Goal: Task Accomplishment & Management: Use online tool/utility

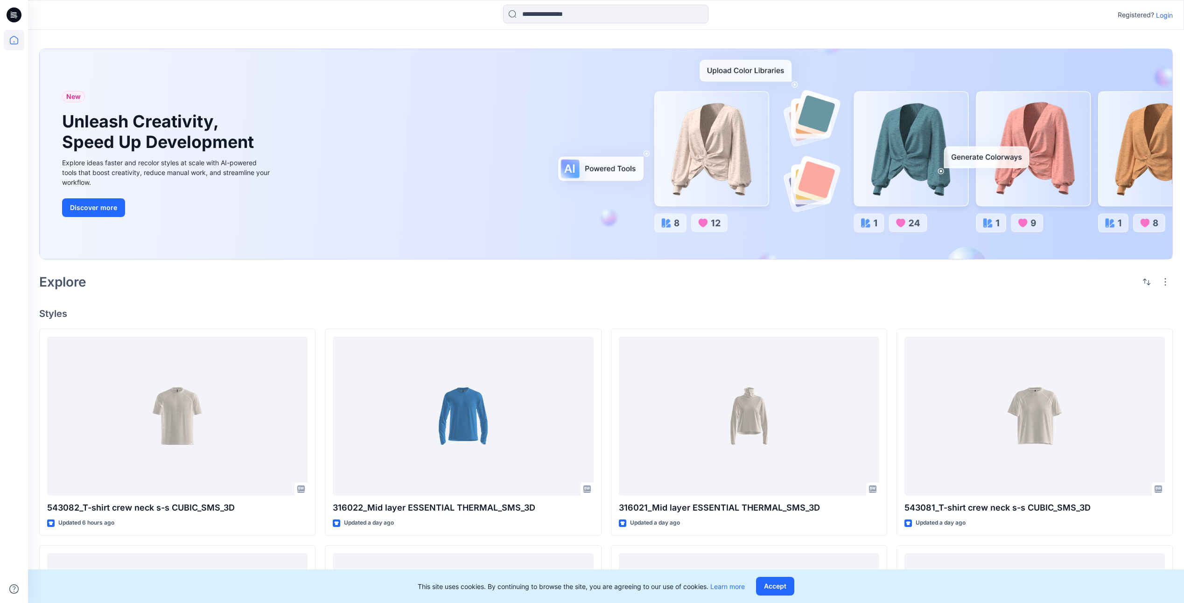
click at [1164, 15] on p "Login" at bounding box center [1164, 15] width 17 height 10
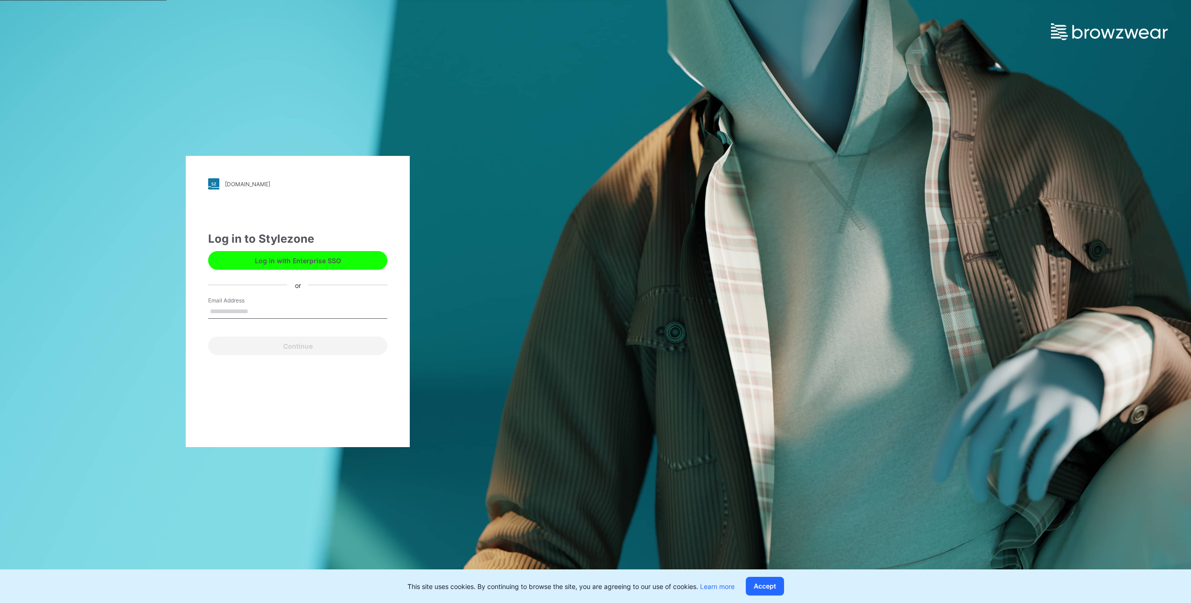
click at [301, 306] on input "Email Address" at bounding box center [297, 312] width 179 height 14
type input "**********"
click at [324, 344] on button "Continue" at bounding box center [297, 346] width 179 height 19
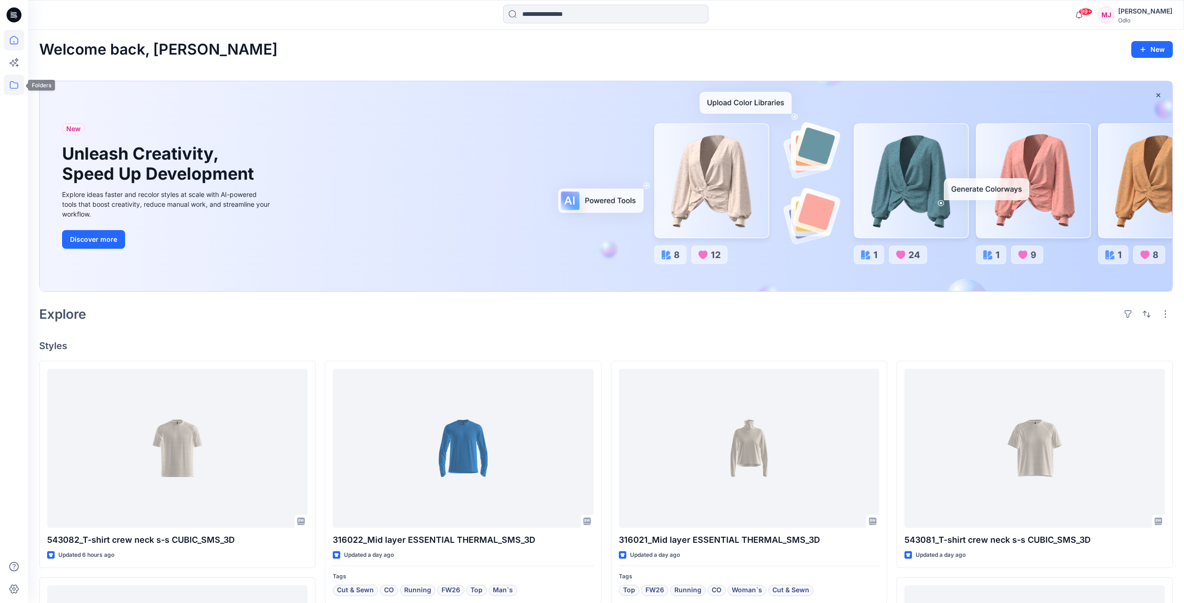
click at [12, 84] on icon at bounding box center [14, 85] width 21 height 21
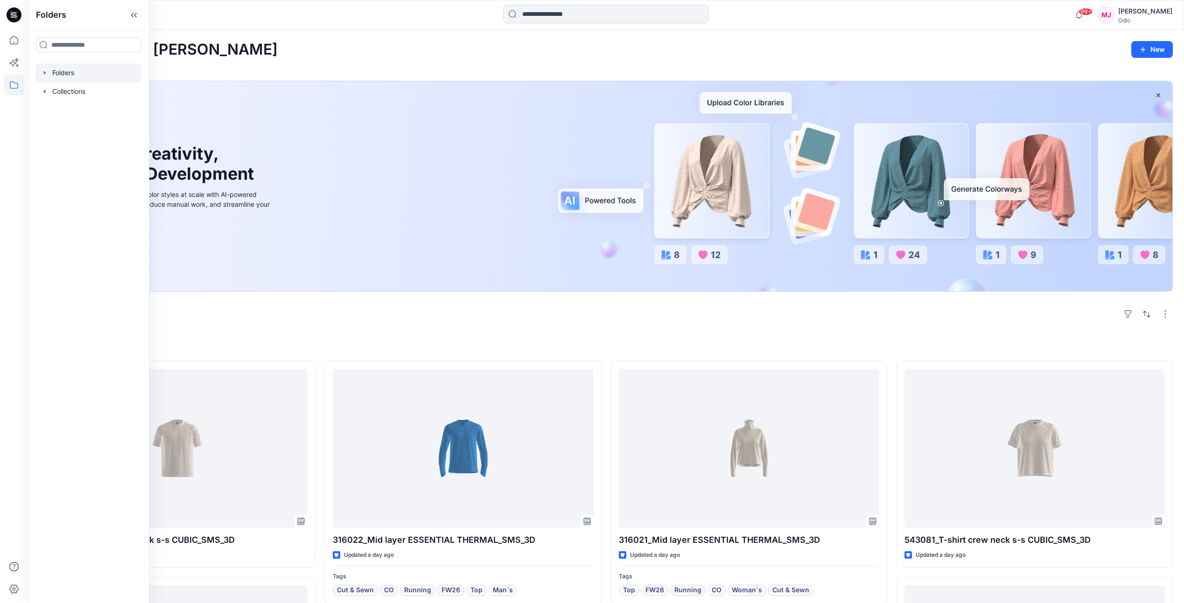
click at [56, 73] on div at bounding box center [88, 72] width 106 height 19
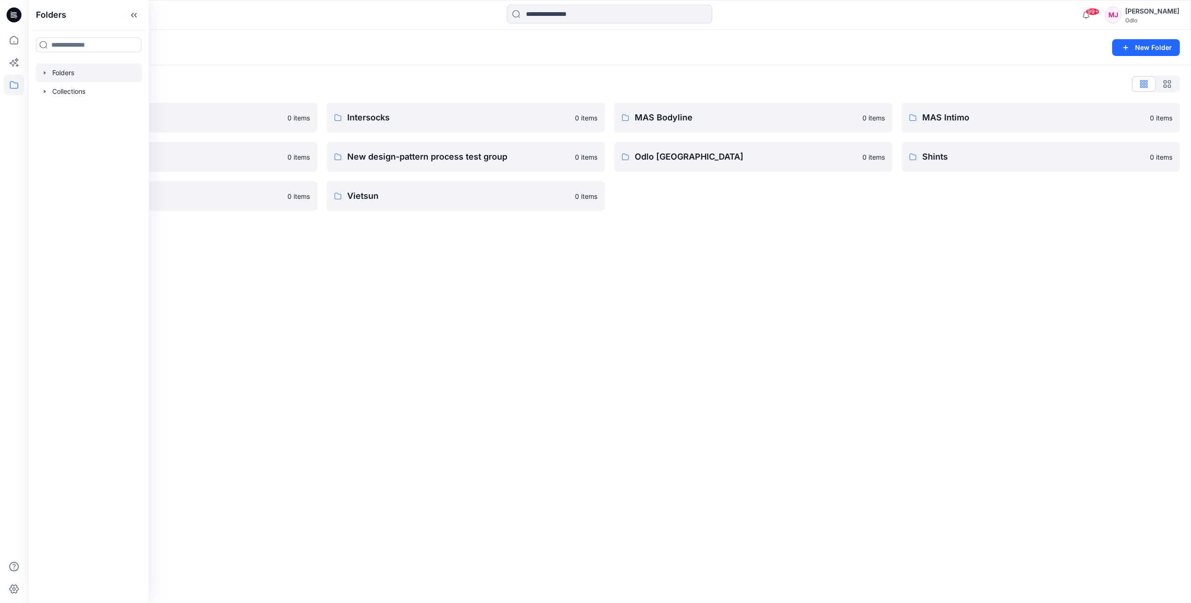
click at [332, 302] on div "Folders New Folder Folders List Gennex, Tayeh 0 items Memteks 0 items Sportstex…" at bounding box center [609, 316] width 1163 height 573
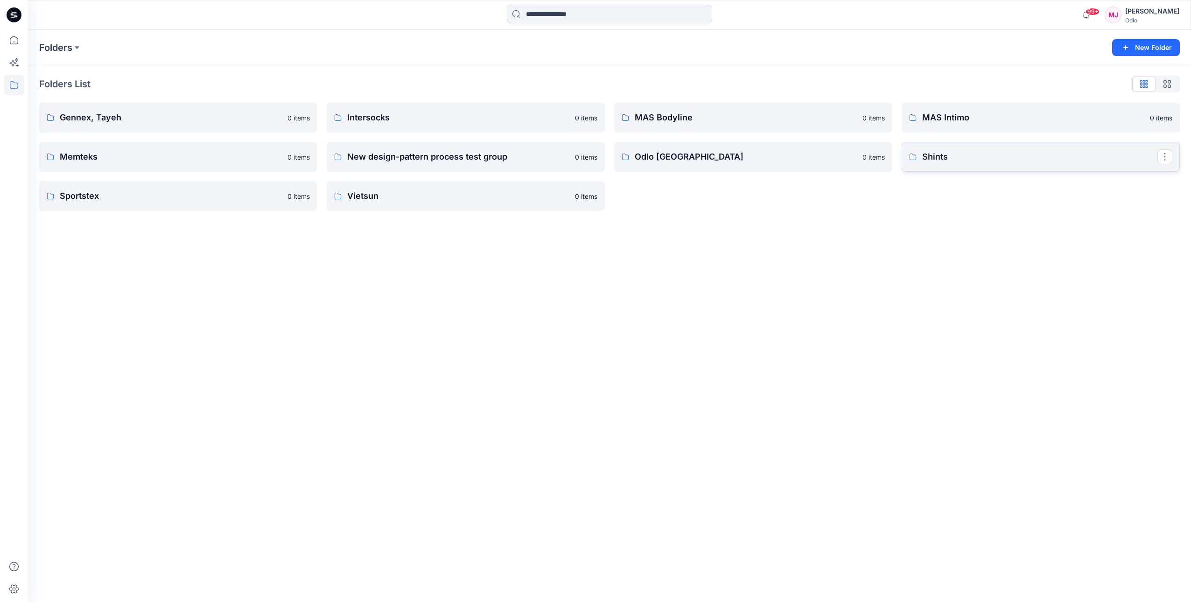
click at [951, 164] on link "Shints" at bounding box center [1041, 157] width 278 height 30
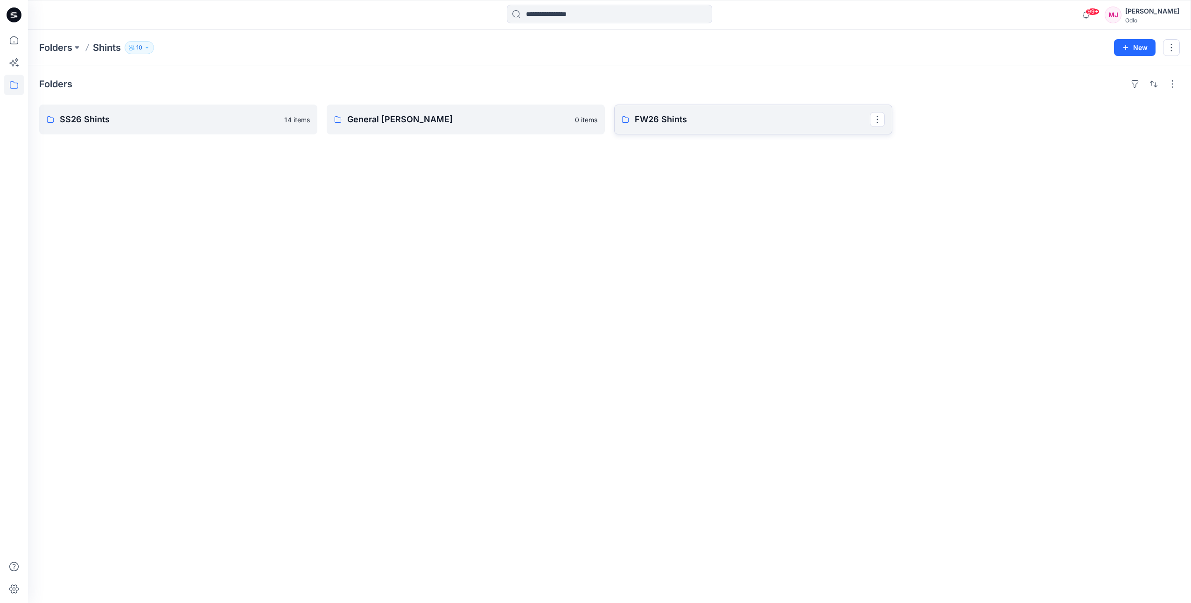
click at [709, 120] on p "FW26 Shints" at bounding box center [752, 119] width 235 height 13
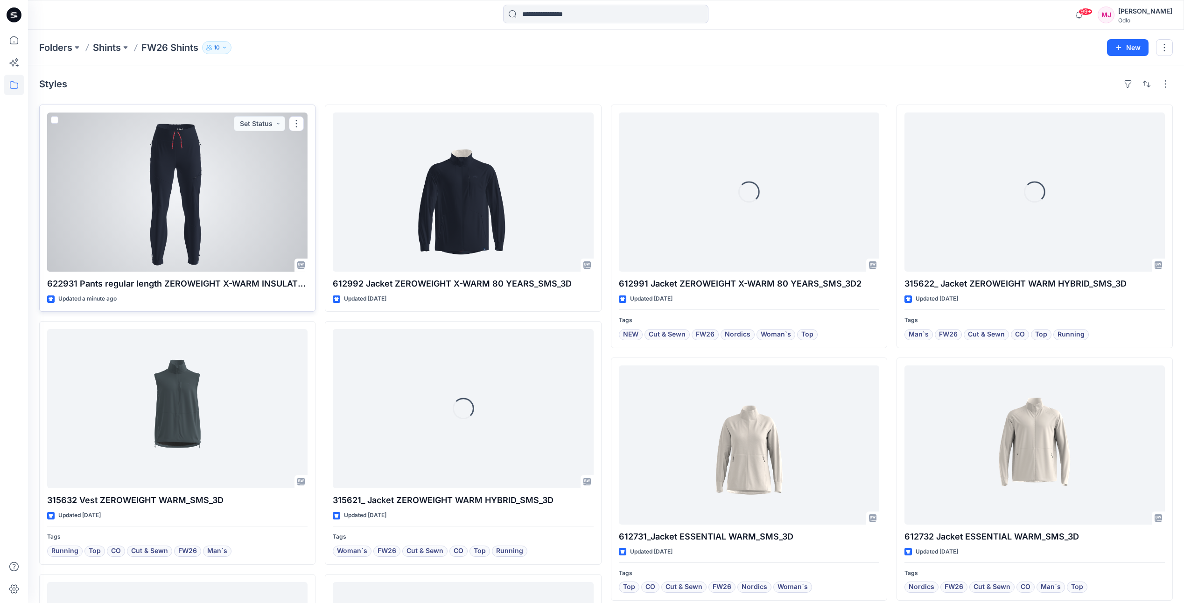
click at [233, 219] on div at bounding box center [177, 191] width 260 height 159
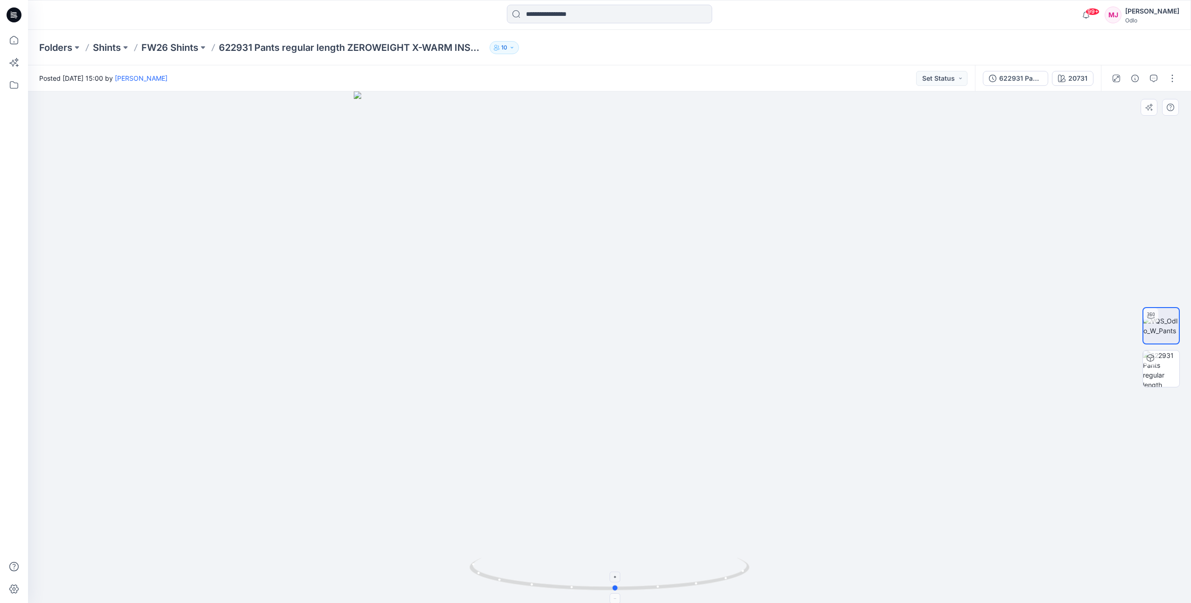
drag, startPoint x: 612, startPoint y: 588, endPoint x: 618, endPoint y: 574, distance: 14.8
click at [618, 574] on icon at bounding box center [611, 575] width 282 height 35
click at [1134, 80] on icon "button" at bounding box center [1134, 78] width 7 height 7
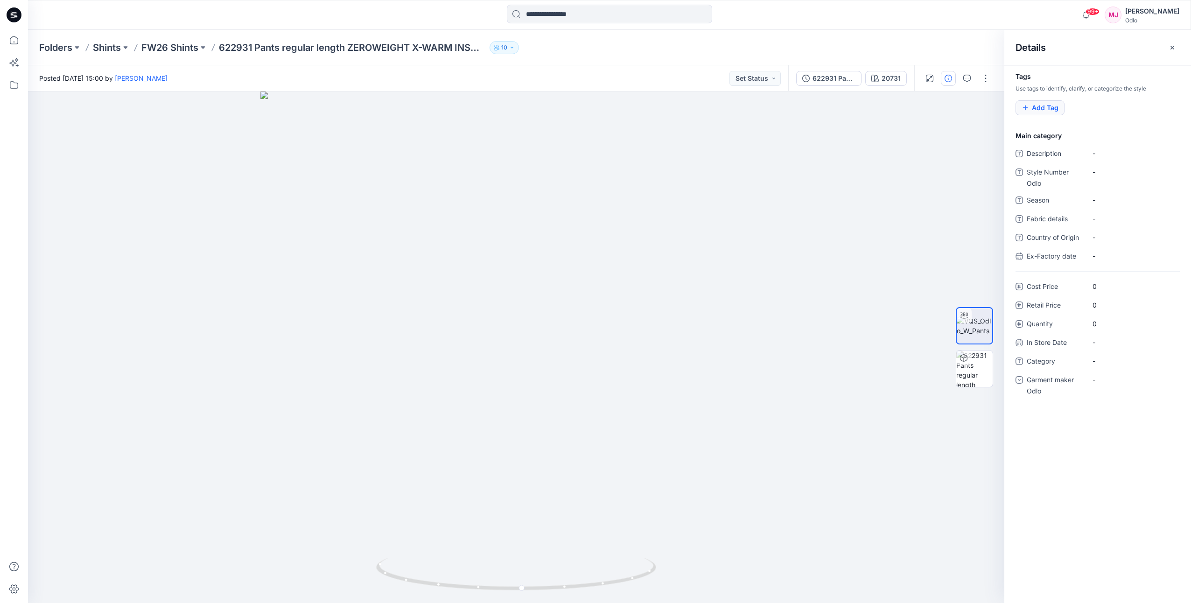
click at [1048, 106] on button "Add Tag" at bounding box center [1040, 107] width 49 height 15
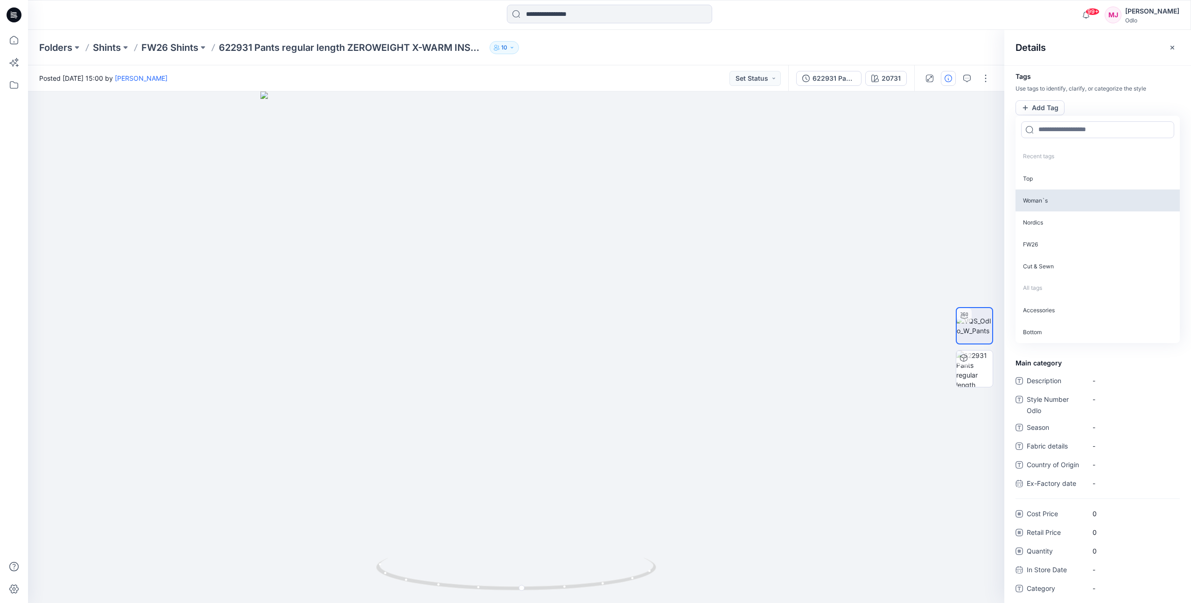
click at [1046, 202] on p "Woman`s" at bounding box center [1098, 200] width 164 height 22
click at [1047, 203] on p "Nordics" at bounding box center [1098, 200] width 164 height 22
click at [1047, 204] on p "FW26" at bounding box center [1098, 200] width 164 height 22
click at [1047, 203] on p "Cut & Sewn" at bounding box center [1098, 200] width 164 height 22
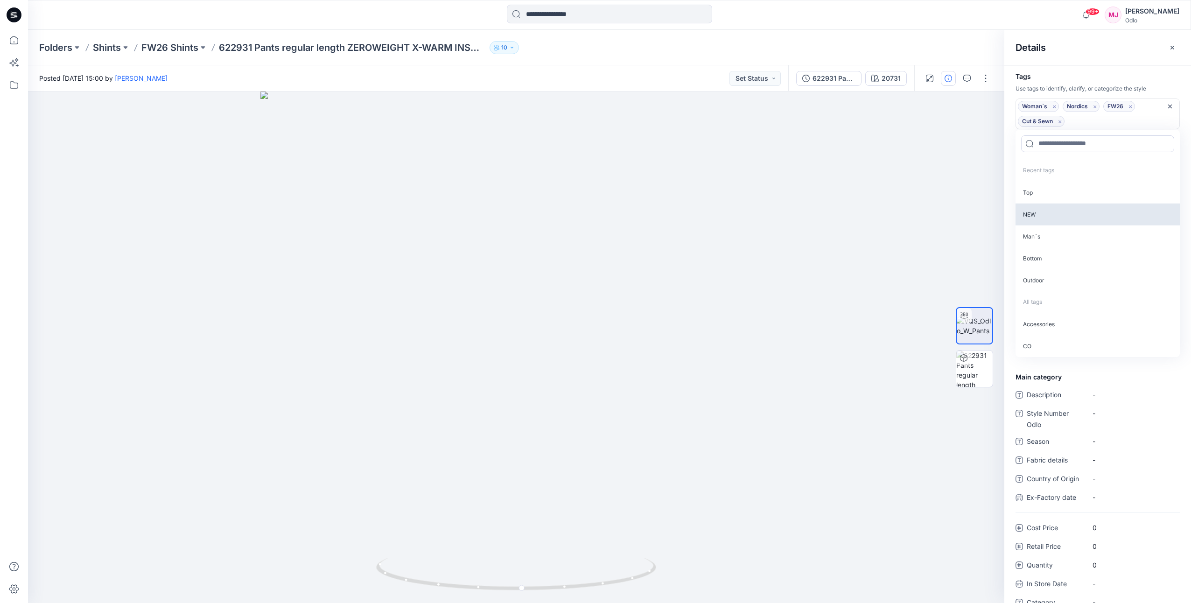
click at [1047, 211] on p "NEW" at bounding box center [1098, 214] width 164 height 22
click at [1051, 229] on p "Bottom" at bounding box center [1098, 236] width 164 height 22
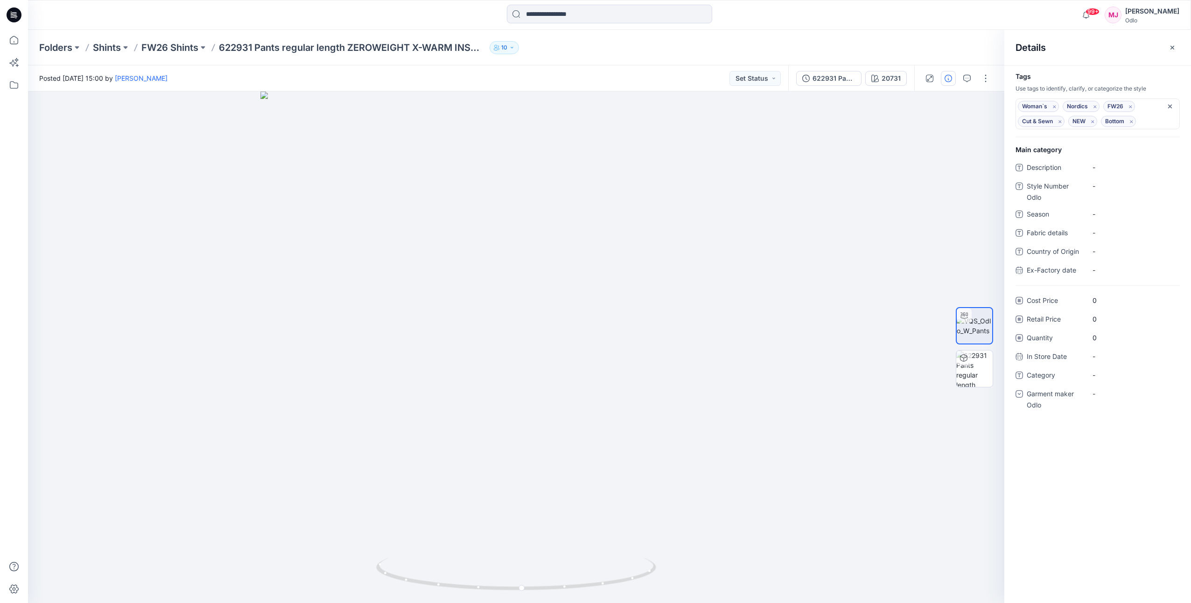
click at [1111, 63] on div "Details" at bounding box center [1097, 47] width 187 height 35
click at [1107, 187] on Odlo "-" at bounding box center [1133, 186] width 81 height 10
type textarea "******"
click at [1115, 396] on div "-" at bounding box center [1133, 393] width 93 height 15
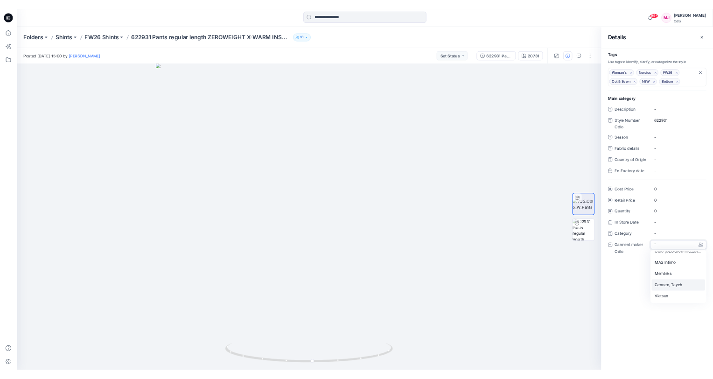
scroll to position [65, 0]
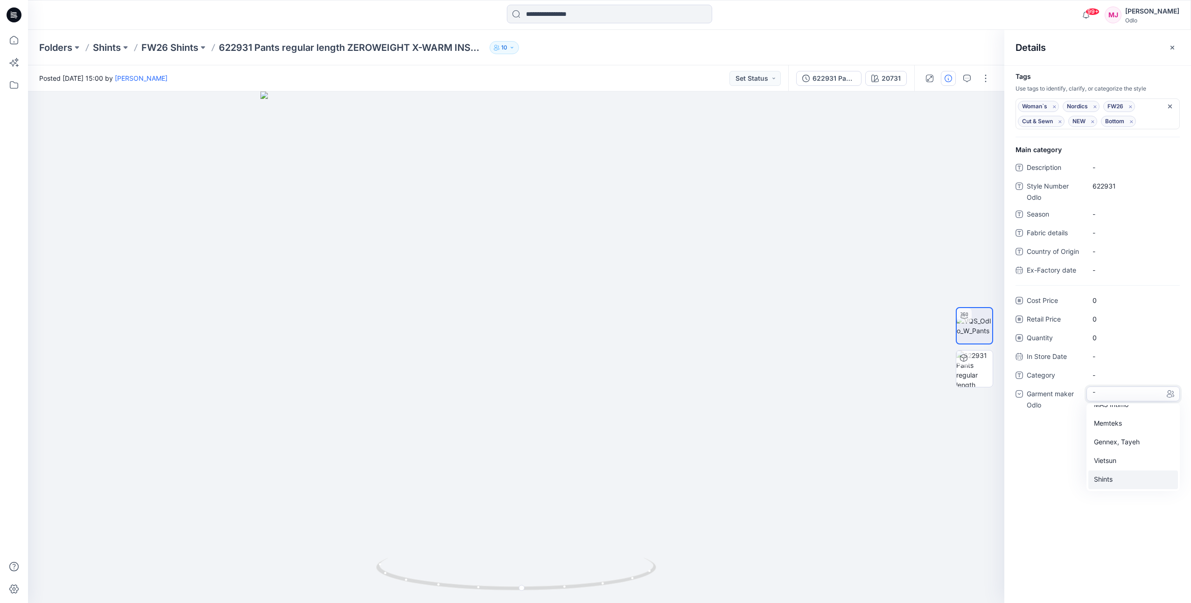
click at [1103, 480] on div "Shints" at bounding box center [1133, 479] width 90 height 19
click at [715, 43] on div "Folders Shints FW26 Shints 622931 Pants regular length ZEROWEIGHT X-WARM INSULA…" at bounding box center [573, 47] width 1068 height 13
click at [1172, 48] on icon "button" at bounding box center [1173, 47] width 4 height 4
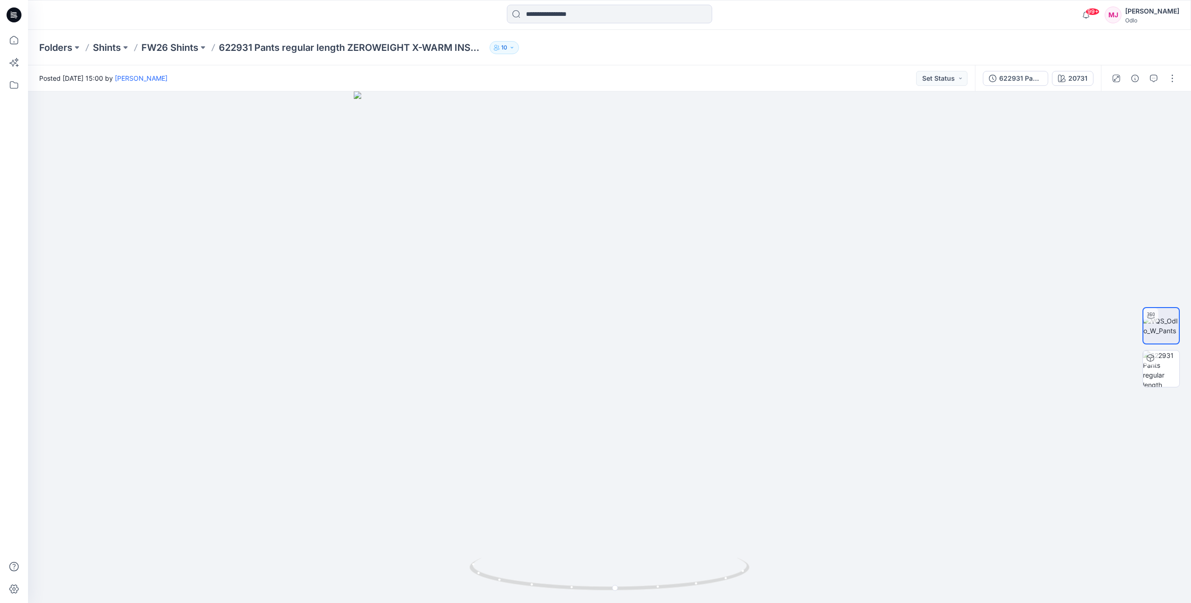
click at [622, 47] on div "Folders Shints FW26 Shints 622931 Pants regular length ZEROWEIGHT X-WARM INSULA…" at bounding box center [573, 47] width 1068 height 13
